Goal: Transaction & Acquisition: Purchase product/service

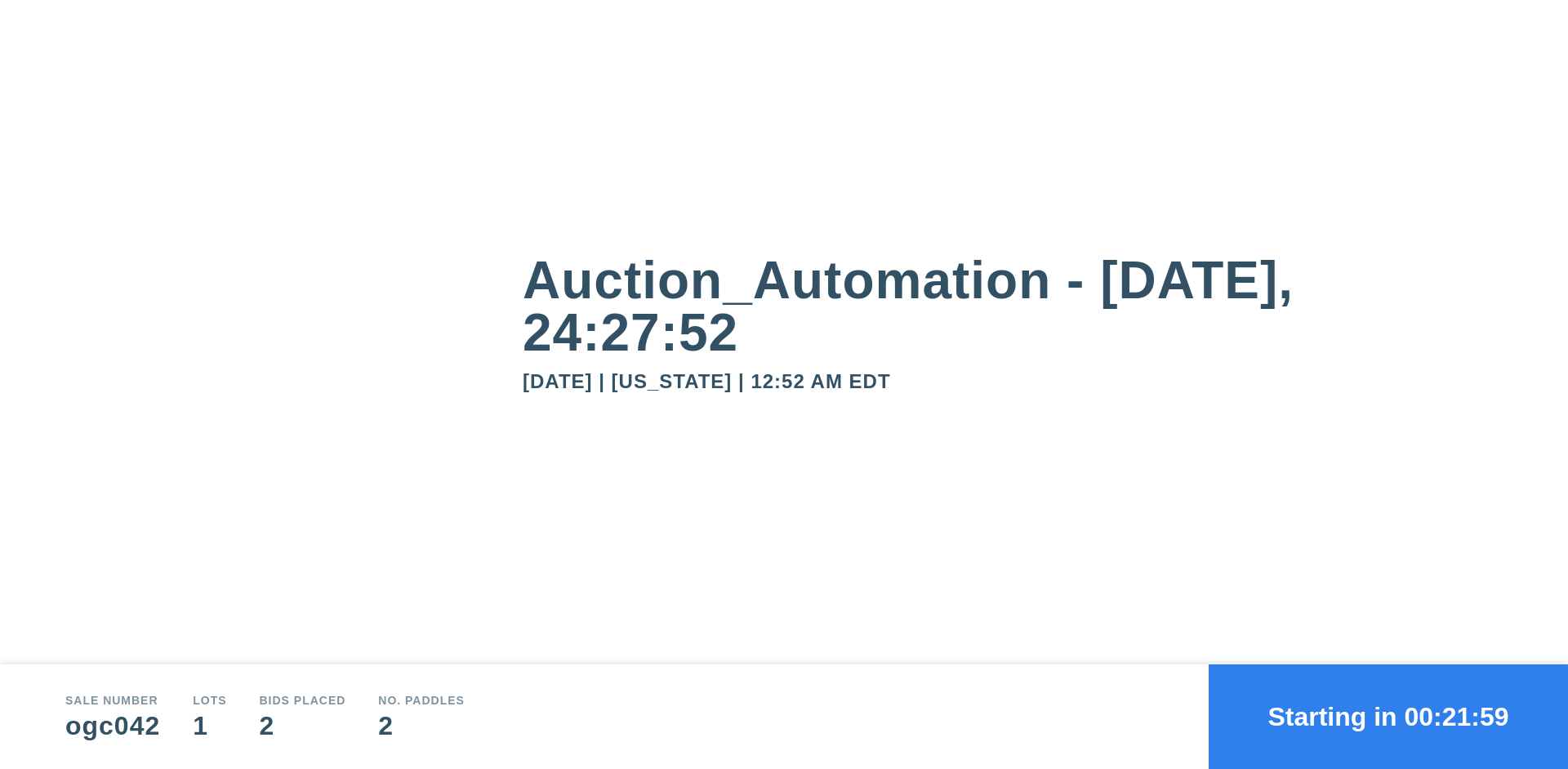
click at [1388, 717] on button "Starting in 00:21:59" at bounding box center [1387, 717] width 359 height 105
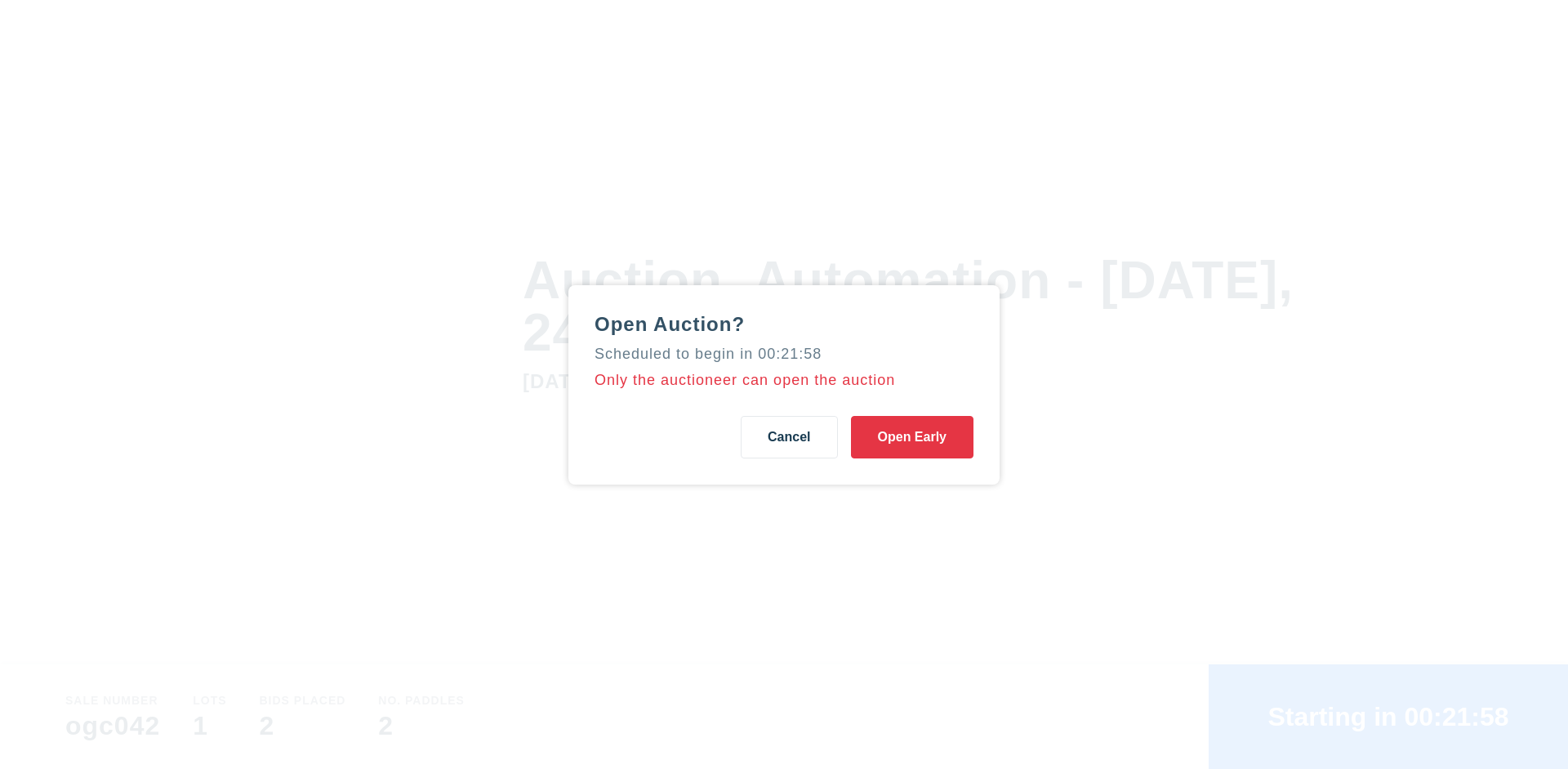
click at [912, 436] on button "Open Early" at bounding box center [912, 437] width 123 height 43
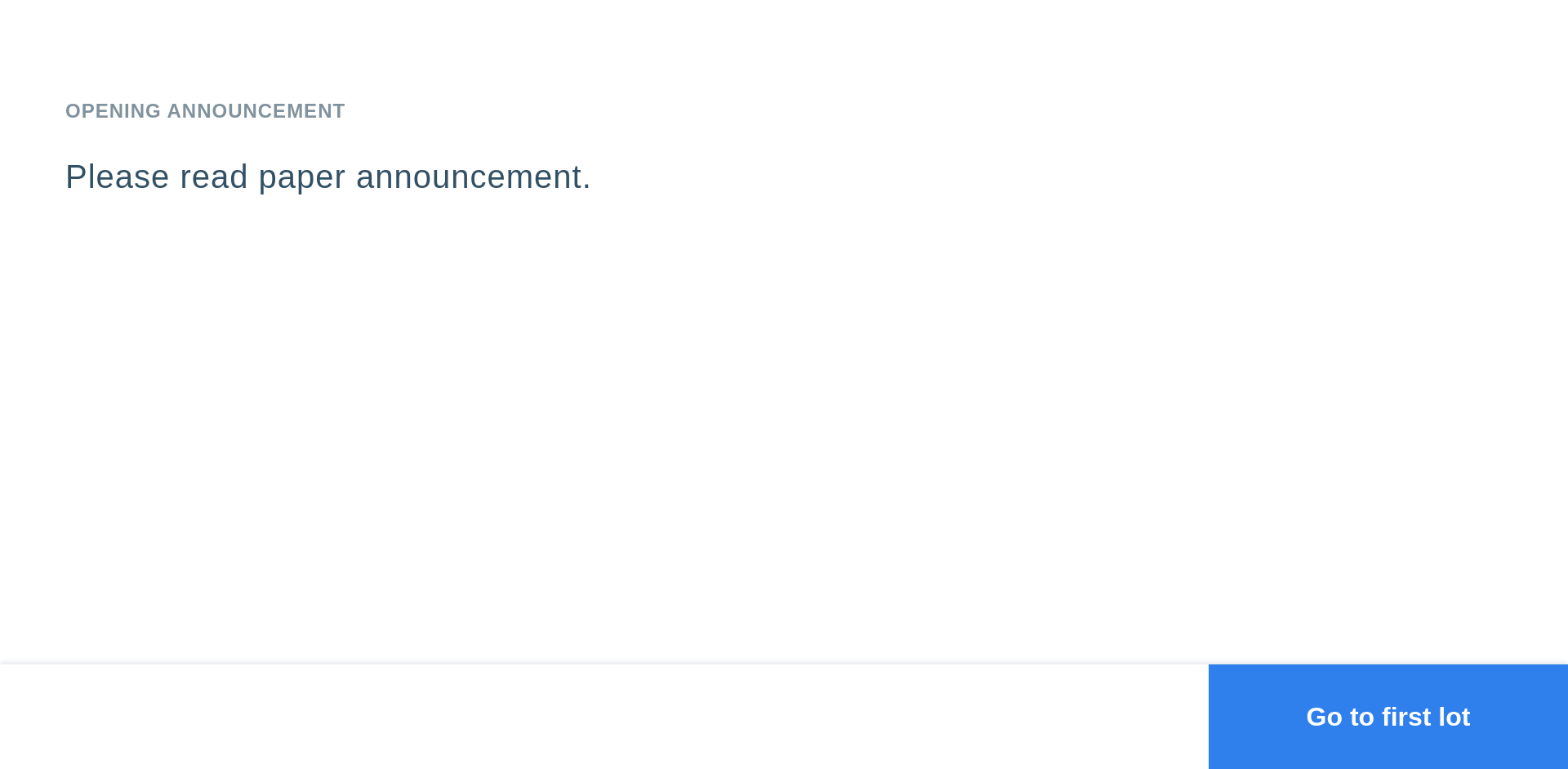
click at [1388, 717] on button "Go to first lot" at bounding box center [1387, 717] width 359 height 105
